Goal: Use online tool/utility: Use online tool/utility

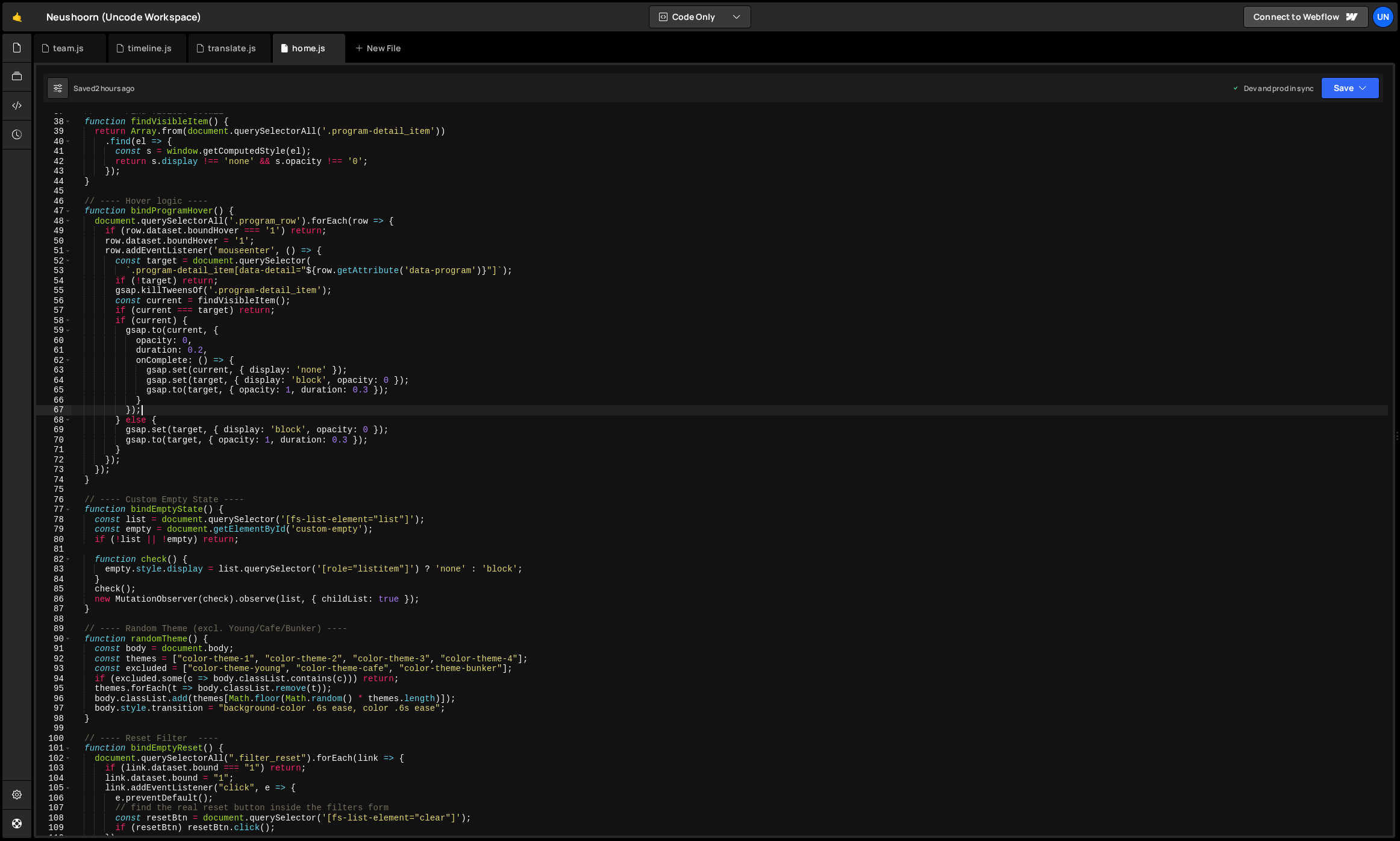
scroll to position [20823, 0]
click at [389, 249] on div "// ---- Find visible detail ---- function findVisibleItem ( ) { return Array . …" at bounding box center [729, 478] width 1316 height 742
type textarea "row.addEventListener('mouseenter', () => {"
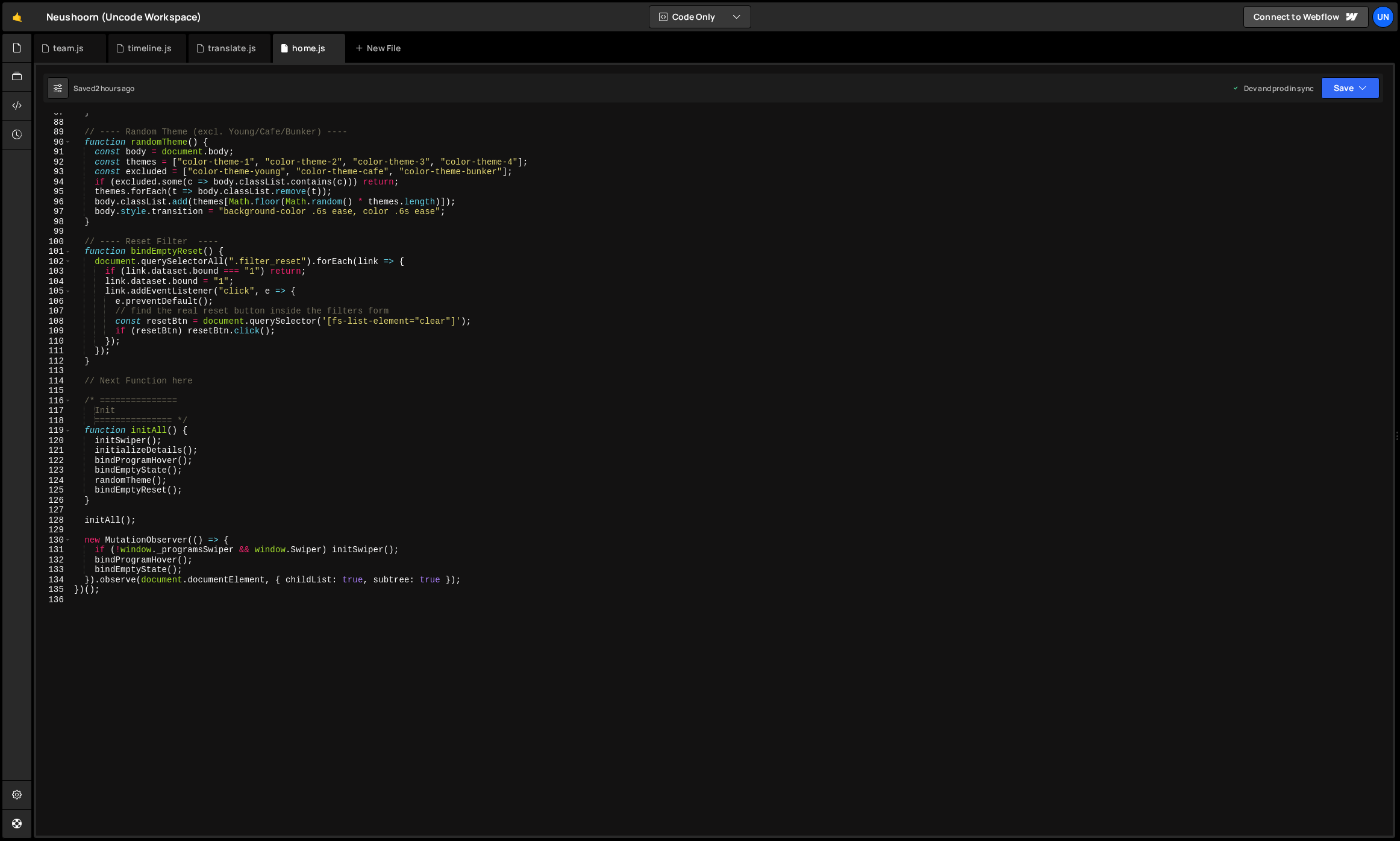
scroll to position [849, 0]
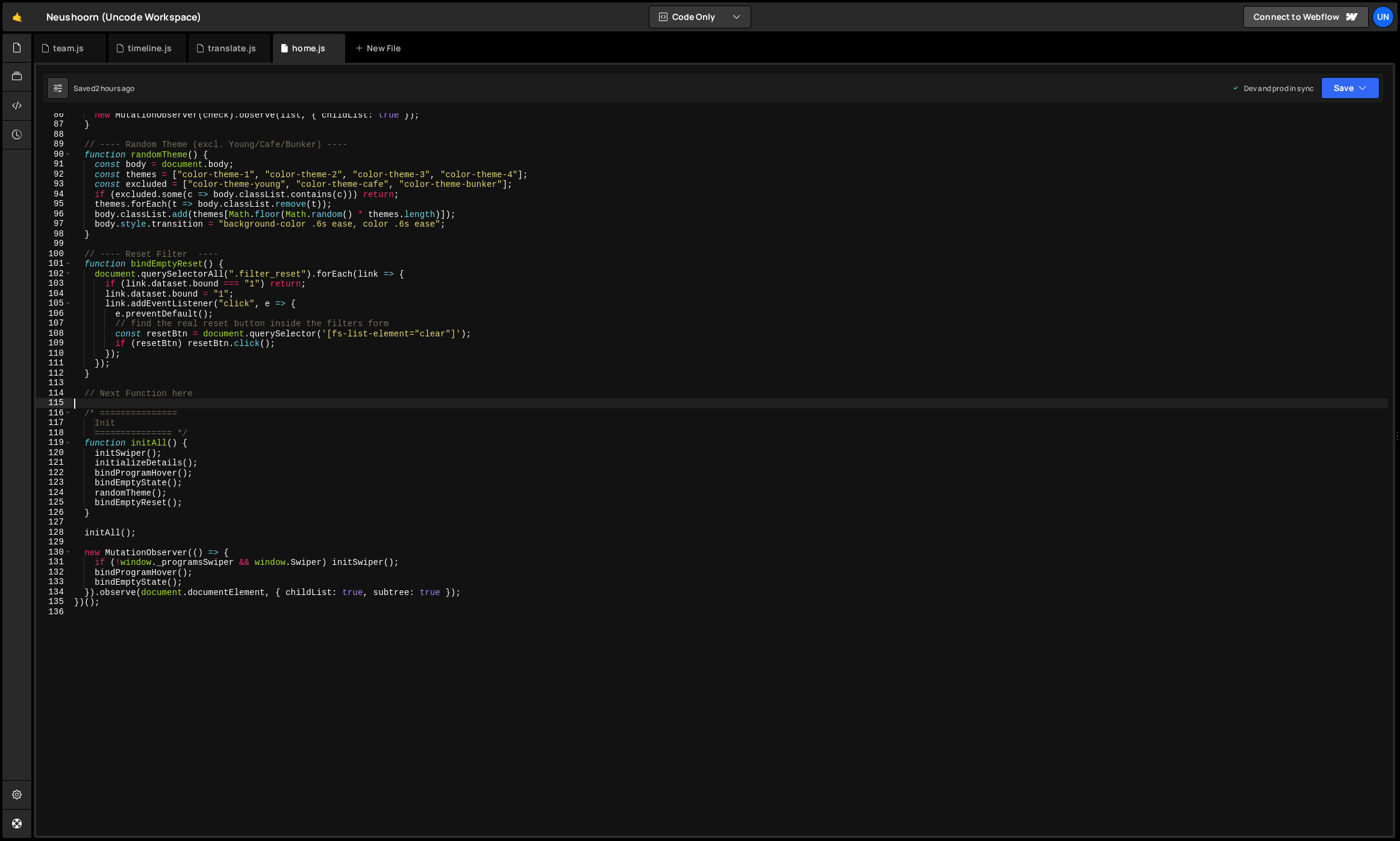
click at [178, 401] on div "new MutationObserver ( check ) . observe ( list , { childList : true }) ; } // …" at bounding box center [729, 480] width 1316 height 742
click at [146, 398] on div "new MutationObserver ( check ) . observe ( list , { childList : true }) ; } // …" at bounding box center [729, 480] width 1316 height 742
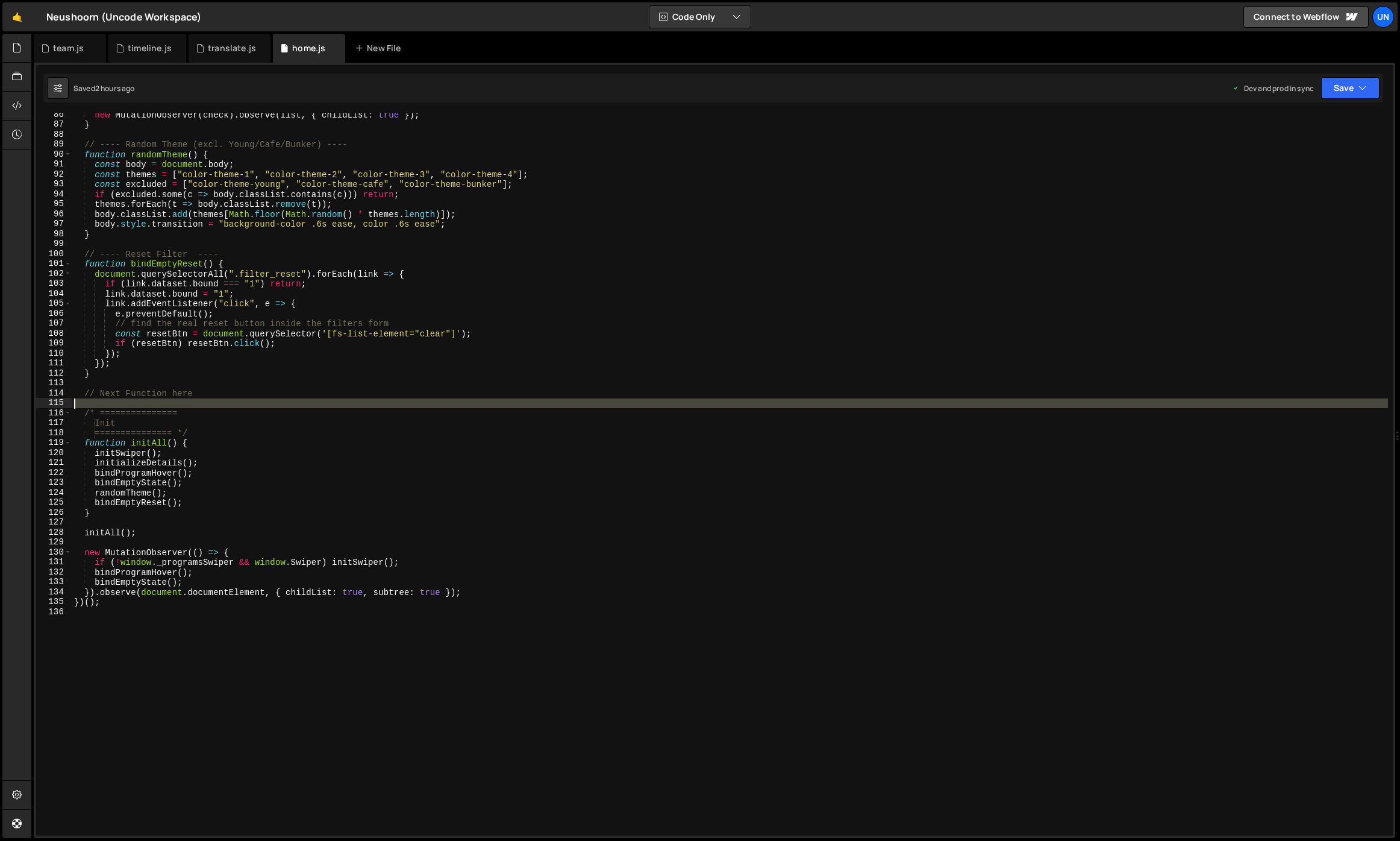
click at [146, 398] on div "new MutationObserver ( check ) . observe ( list , { childList : true }) ; } // …" at bounding box center [729, 480] width 1316 height 742
click at [137, 412] on div "new MutationObserver ( check ) . observe ( list , { childList : true }) ; } // …" at bounding box center [729, 480] width 1316 height 742
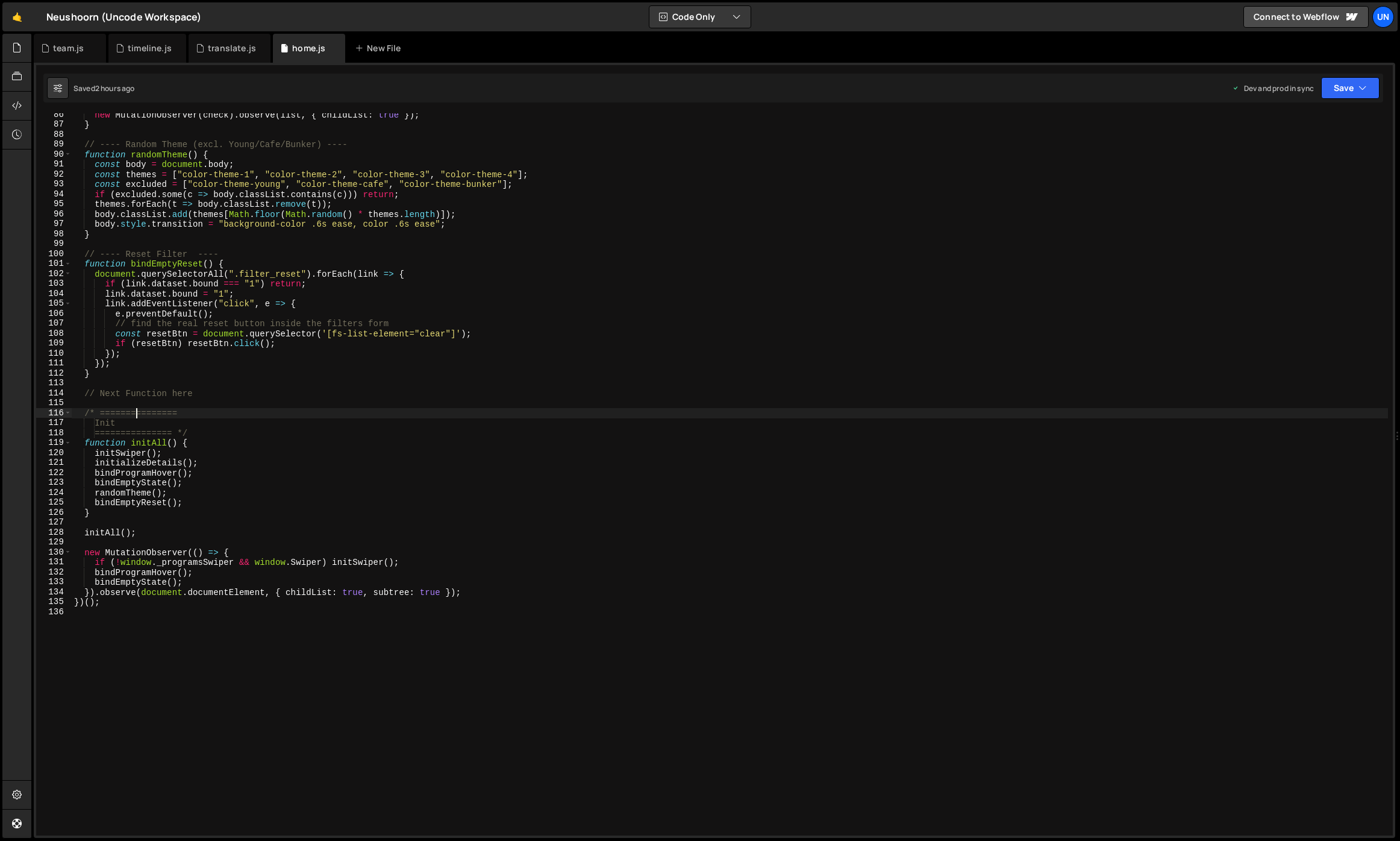
click at [188, 426] on div "new MutationObserver ( check ) . observe ( list , { childList : true }) ; } // …" at bounding box center [729, 480] width 1316 height 742
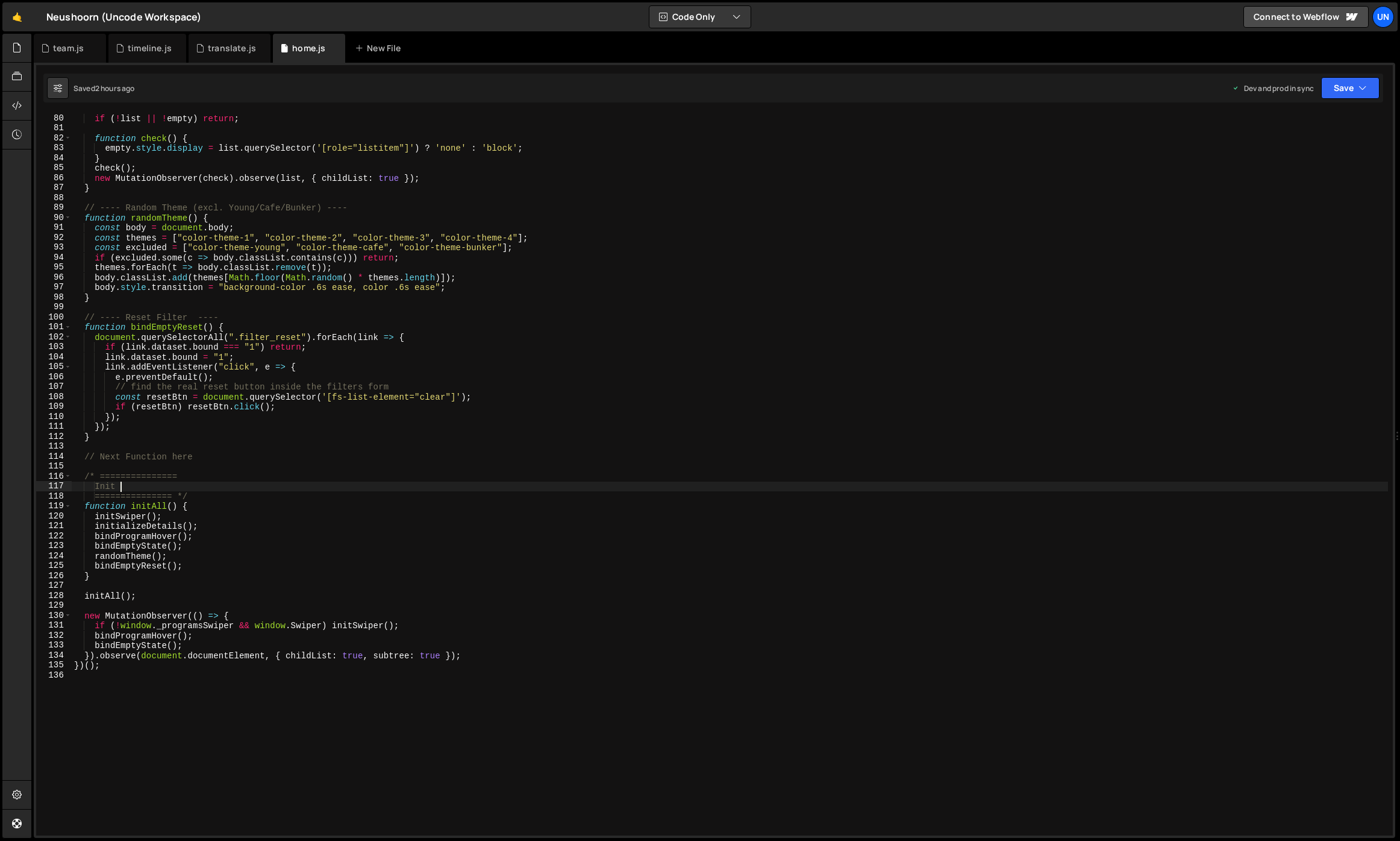
scroll to position [786, 0]
click at [180, 460] on div "if ( ! list || ! empty ) return ; function check ( ) { empty . style . display …" at bounding box center [729, 484] width 1316 height 742
type textarea "})();"
